Goal: Ask a question: Seek information or help from site administrators or community

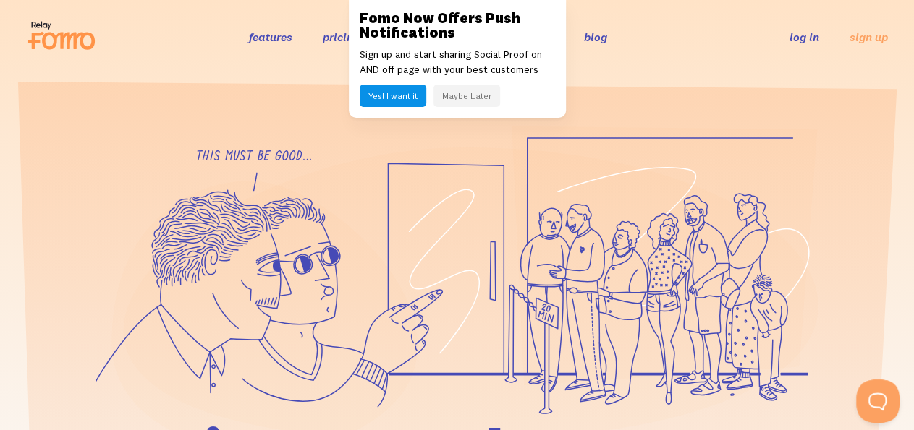
click at [484, 101] on button "Maybe Later" at bounding box center [466, 96] width 67 height 22
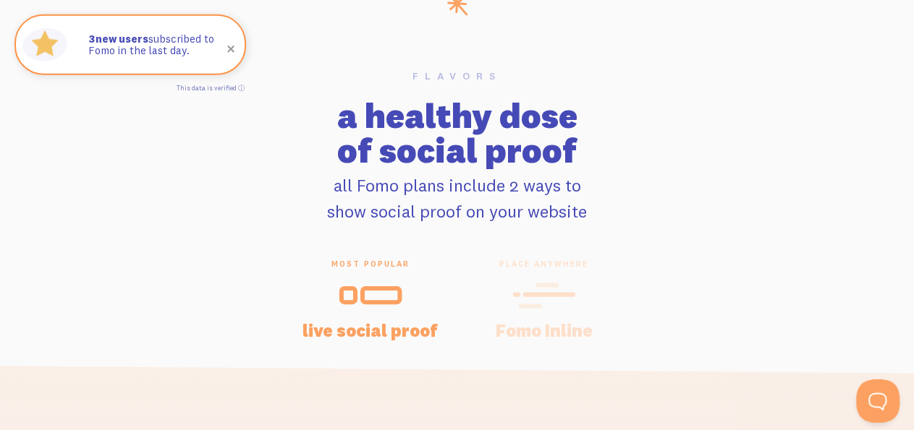
scroll to position [7310, 0]
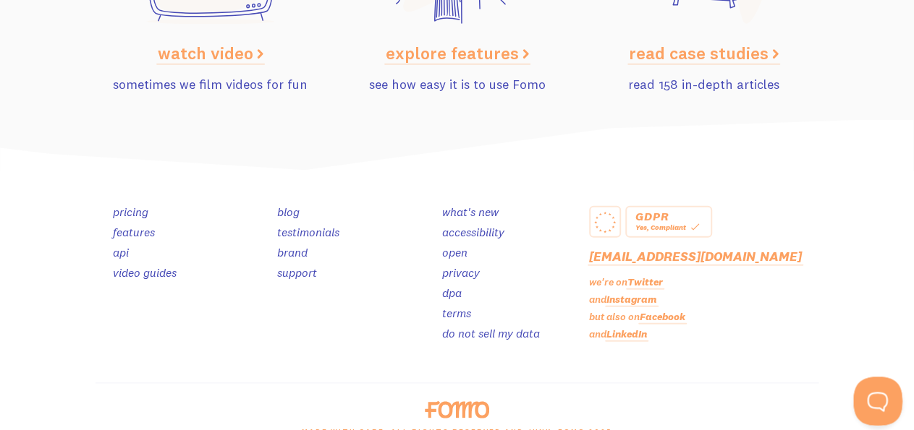
click at [878, 389] on button "Open Beacon popover" at bounding box center [874, 398] width 43 height 43
click at [881, 396] on button "Open Beacon popover" at bounding box center [874, 398] width 43 height 43
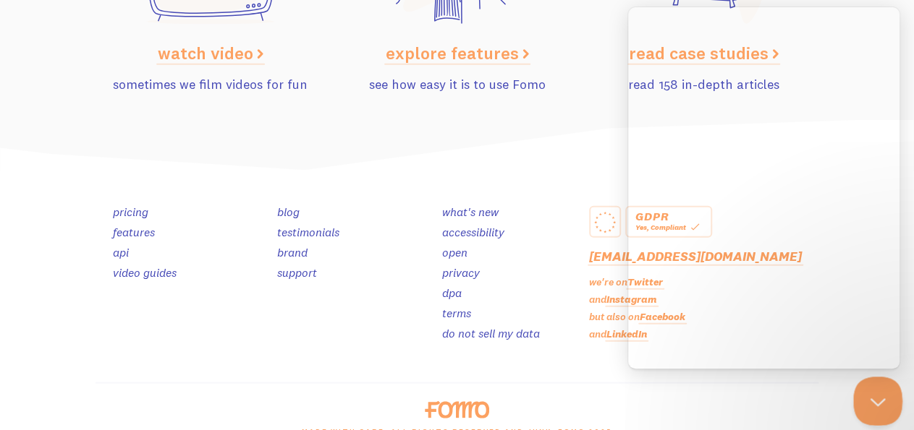
click at [878, 396] on button "Close Beacon popover" at bounding box center [874, 398] width 43 height 43
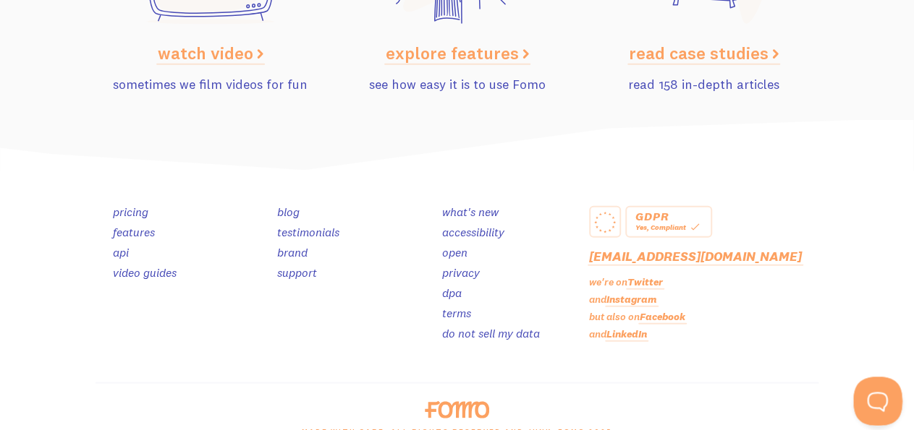
click at [878, 396] on button "Open Beacon popover" at bounding box center [874, 398] width 43 height 43
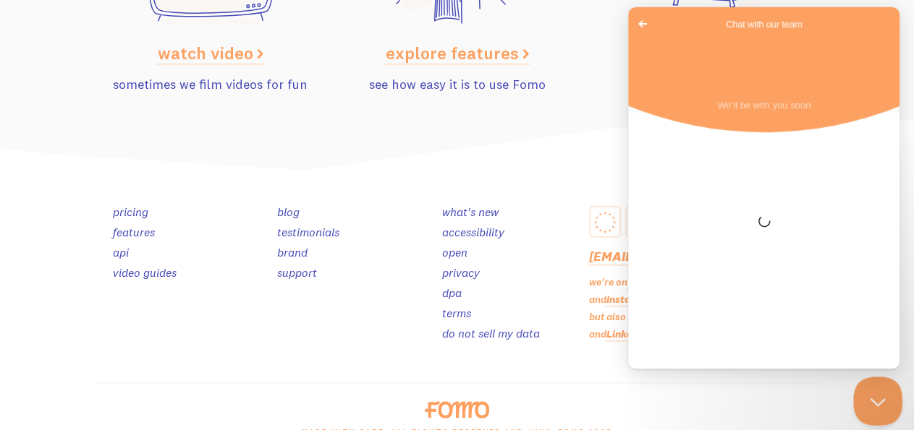
click at [878, 396] on button "Close Beacon popover" at bounding box center [874, 398] width 43 height 43
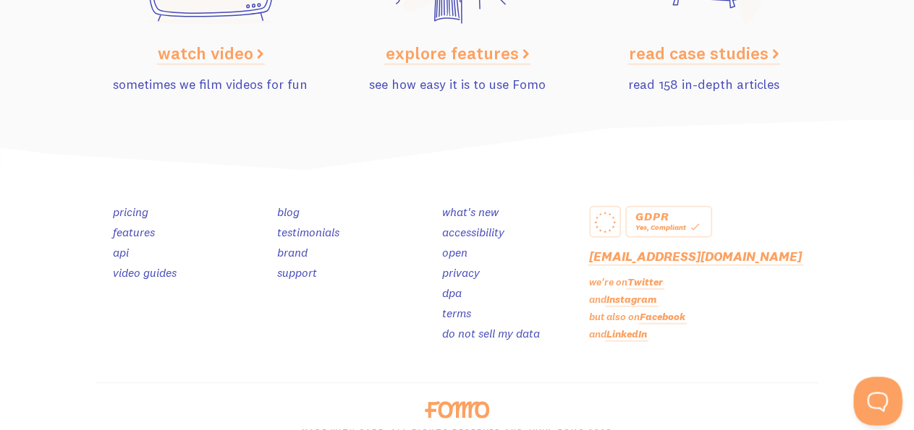
click at [878, 396] on button "Open Beacon popover" at bounding box center [874, 398] width 43 height 43
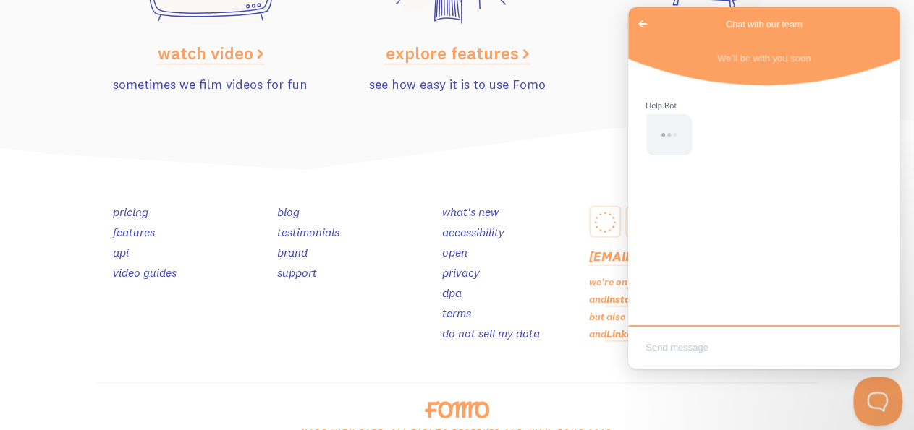
scroll to position [0, 0]
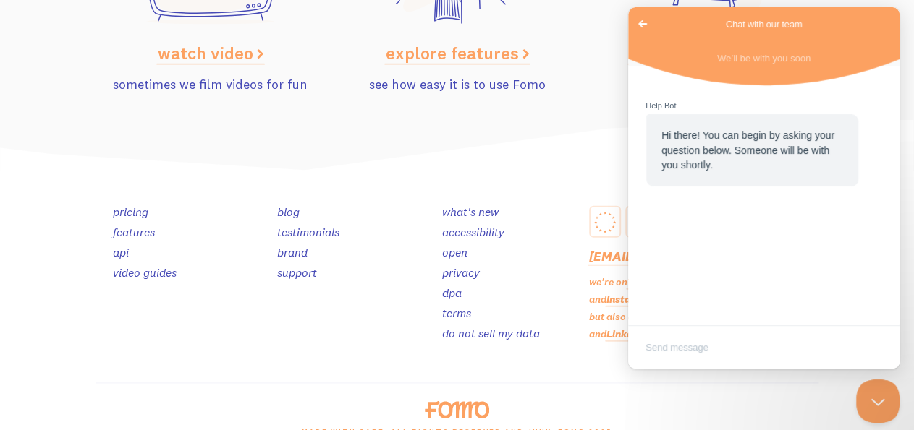
click at [754, 312] on div "Hi there! You can begin by asking your question below. Someone will be with you…" at bounding box center [763, 198] width 271 height 264
drag, startPoint x: 749, startPoint y: 313, endPoint x: 739, endPoint y: 330, distance: 19.9
click at [748, 315] on div "Hi there! You can begin by asking your question below. Someone will be with you…" at bounding box center [763, 198] width 271 height 264
click at [729, 341] on textarea "Write chat message" at bounding box center [763, 349] width 265 height 34
click at [725, 349] on textarea "Write chat message" at bounding box center [763, 349] width 265 height 34
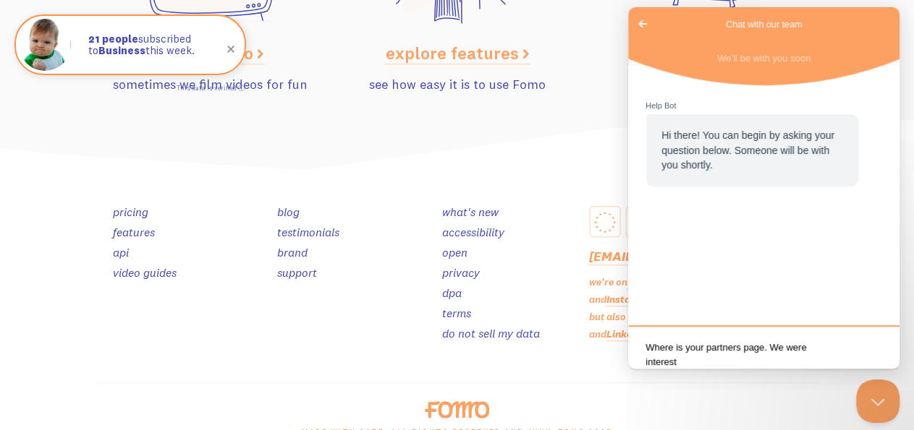
scroll to position [3, 0]
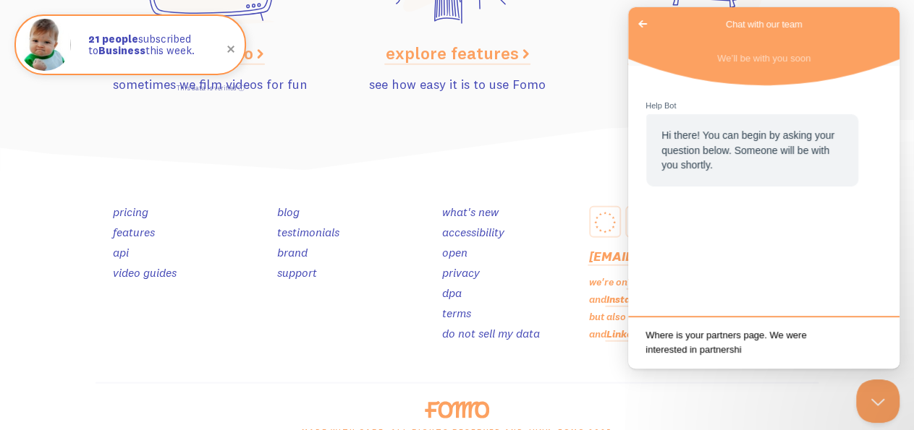
type textarea "Where is your partners page. We were interested in partnership"
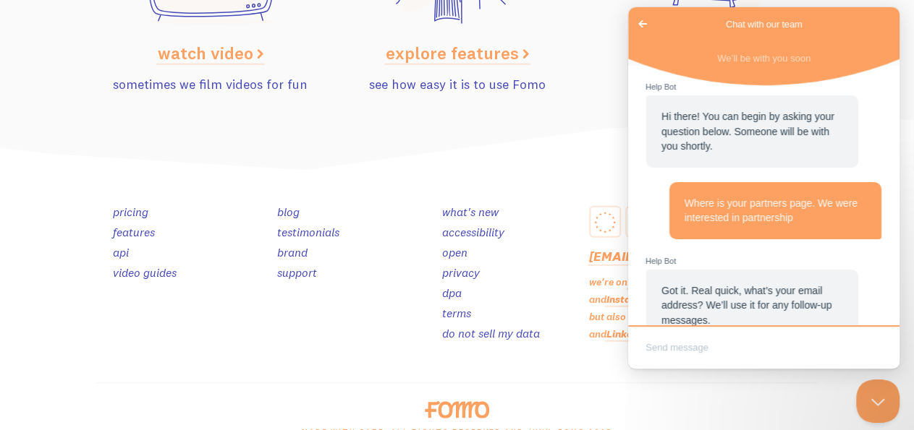
scroll to position [49, 0]
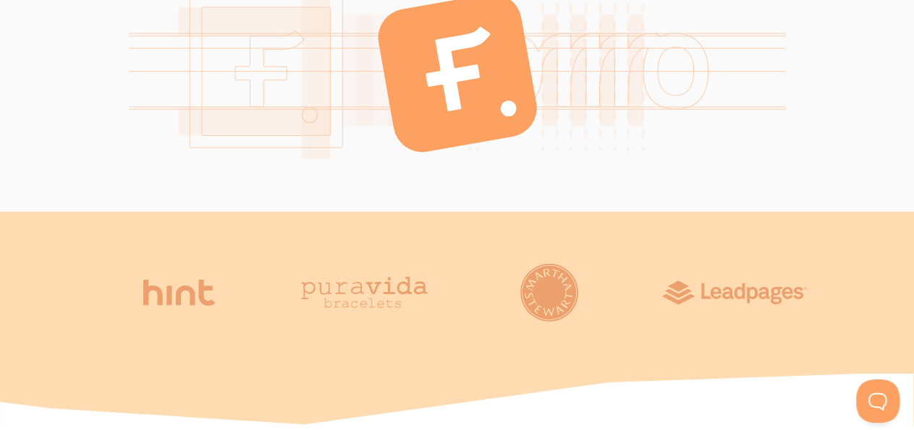
scroll to position [2182, 0]
